Goal: Information Seeking & Learning: Learn about a topic

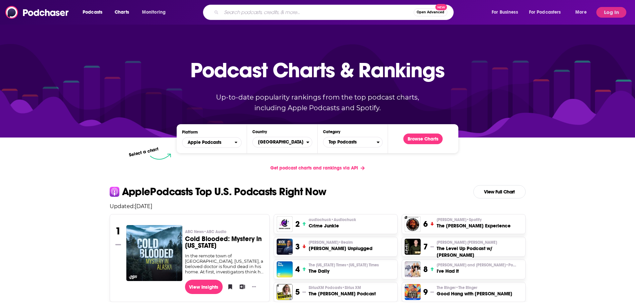
click at [273, 13] on input "Search podcasts, credits, & more..." at bounding box center [317, 12] width 192 height 11
type input "acquired"
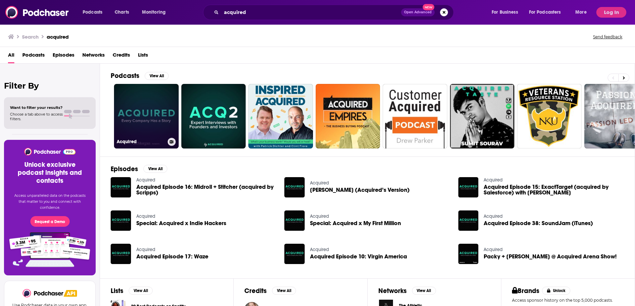
click at [165, 105] on link "Acquired" at bounding box center [146, 116] width 65 height 65
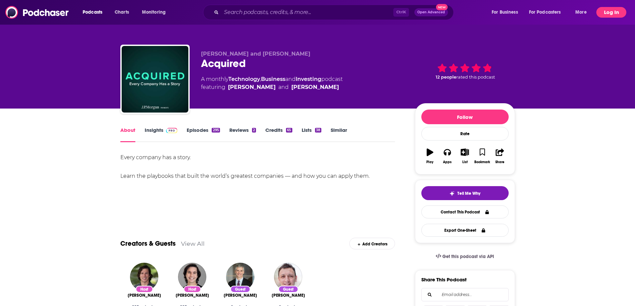
click at [619, 14] on button "Log In" at bounding box center [611, 12] width 30 height 11
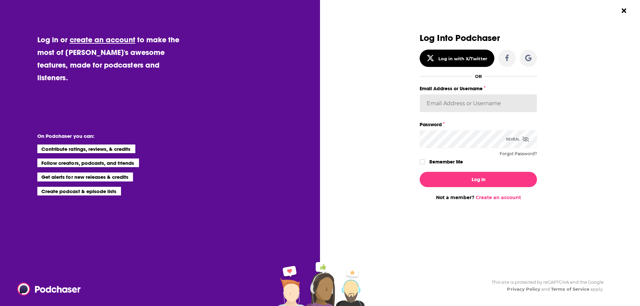
click at [471, 106] on input "Email Address or Username" at bounding box center [478, 103] width 117 height 18
click at [460, 106] on input "Email Address or Username" at bounding box center [478, 103] width 117 height 18
